Goal: Register for event/course

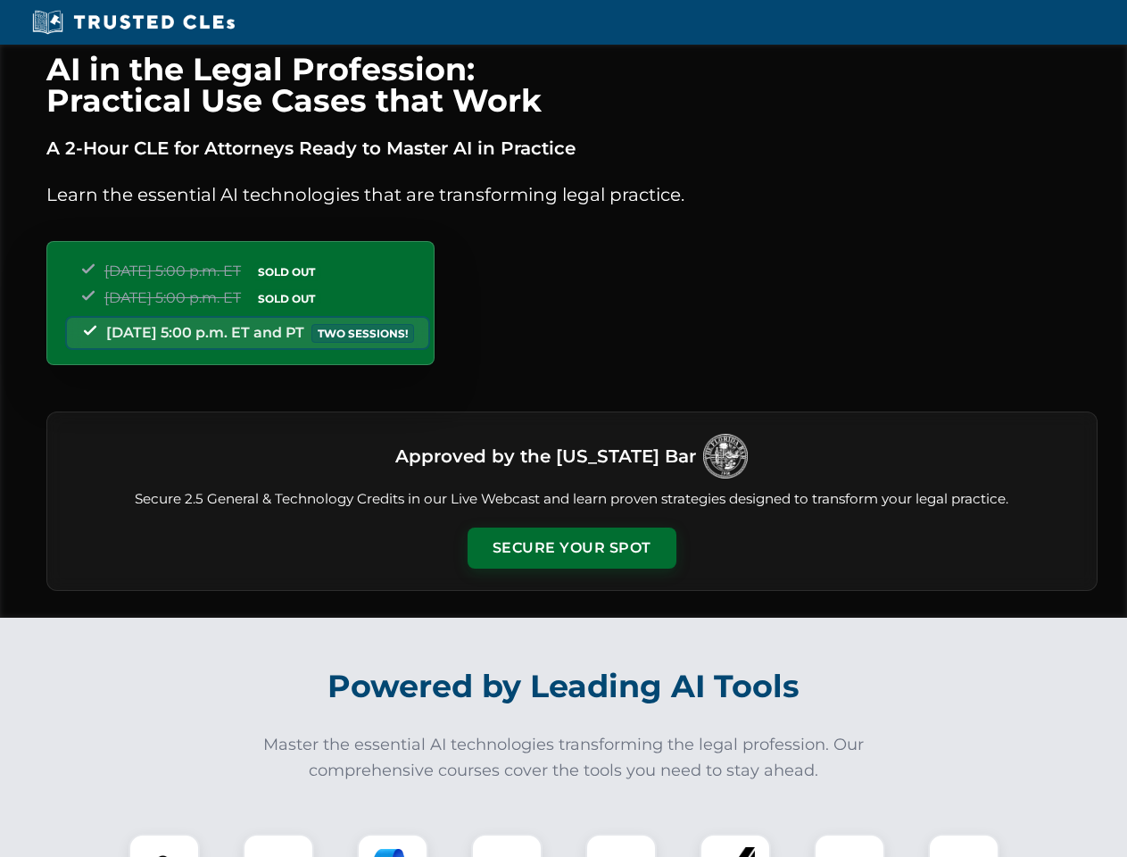
click at [571, 548] on button "Secure Your Spot" at bounding box center [572, 548] width 209 height 41
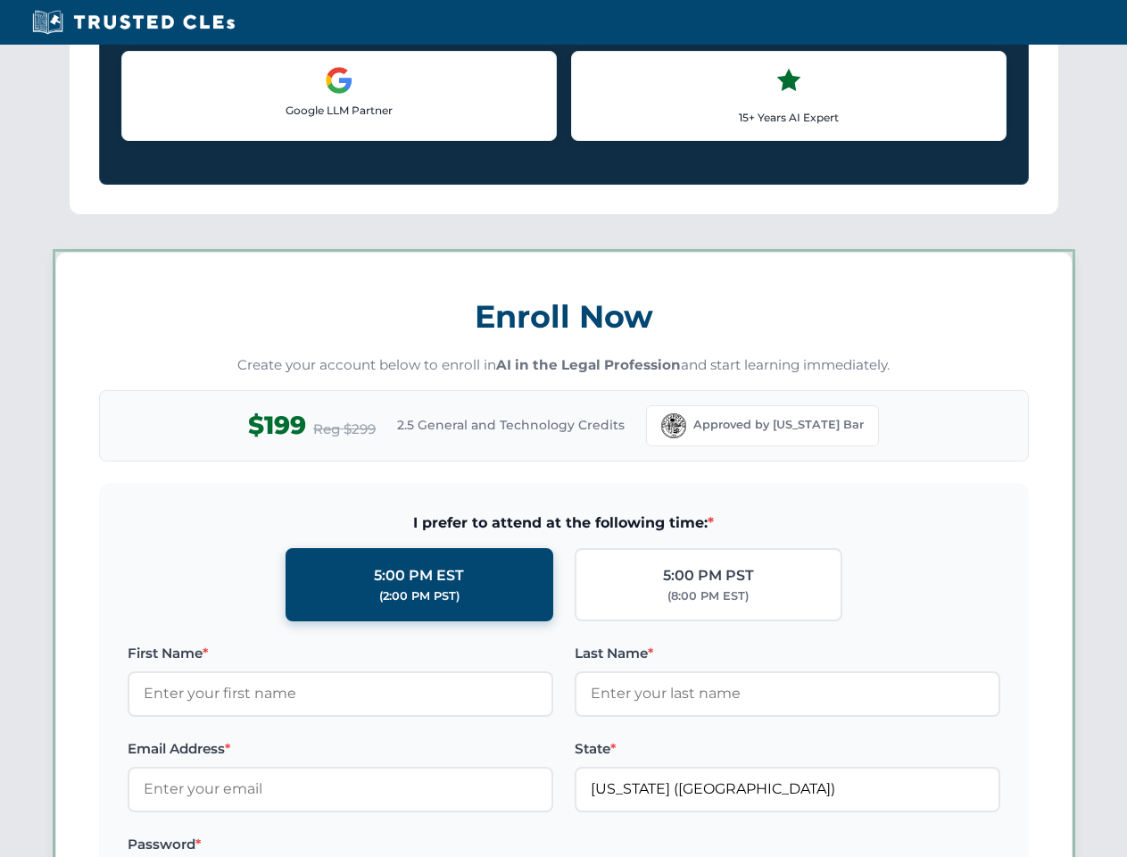
click at [279, 845] on label "Password *" at bounding box center [341, 844] width 426 height 21
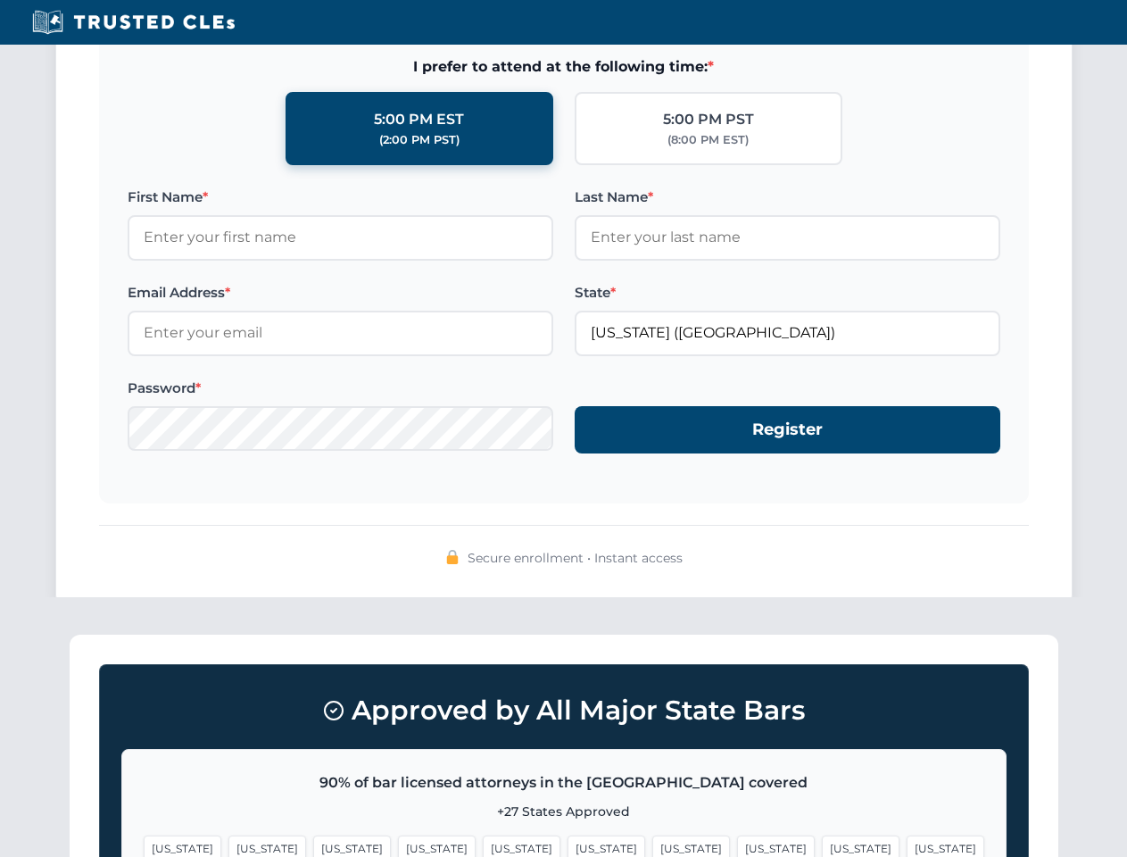
click at [822, 845] on span "[US_STATE]" at bounding box center [861, 849] width 78 height 26
